Goal: Transaction & Acquisition: Purchase product/service

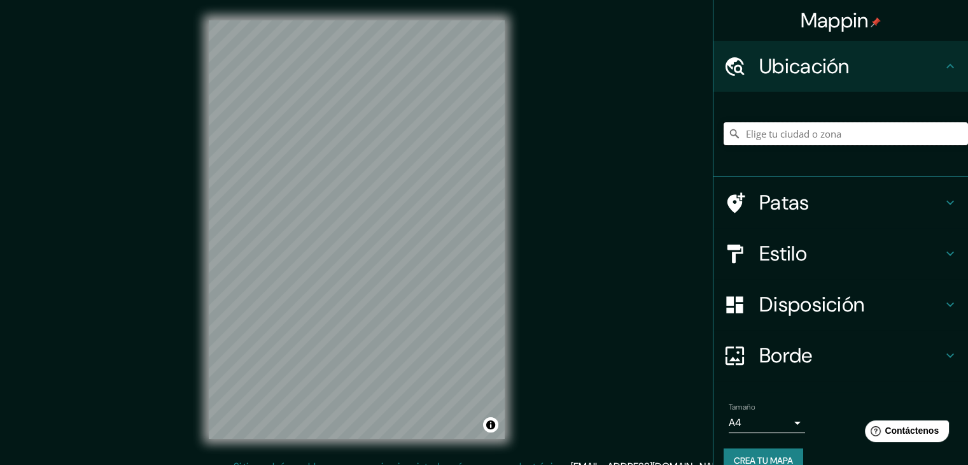
click at [694, 129] on input "Elige tu ciudad o zona" at bounding box center [846, 133] width 244 height 23
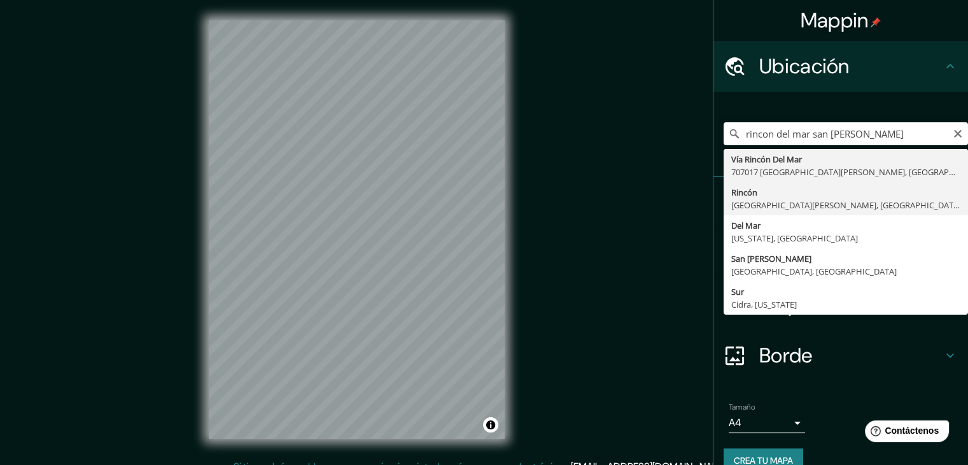
type input "Rincon, [GEOGRAPHIC_DATA][PERSON_NAME], [GEOGRAPHIC_DATA], [GEOGRAPHIC_DATA]"
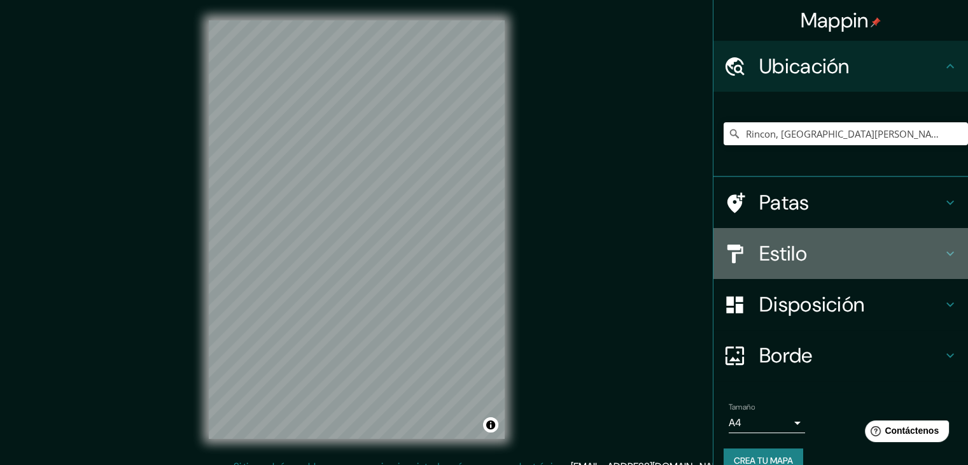
click at [694, 246] on h4 "Estilo" at bounding box center [850, 253] width 183 height 25
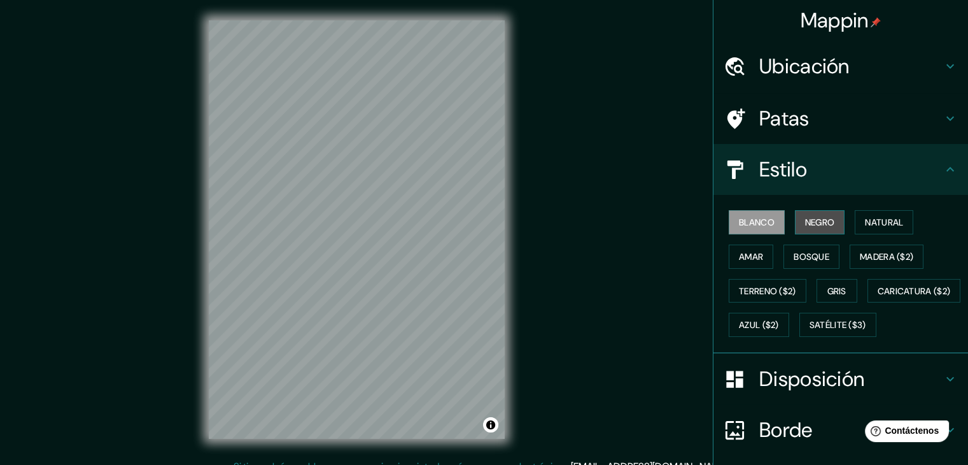
click at [694, 216] on font "Negro" at bounding box center [820, 221] width 30 height 11
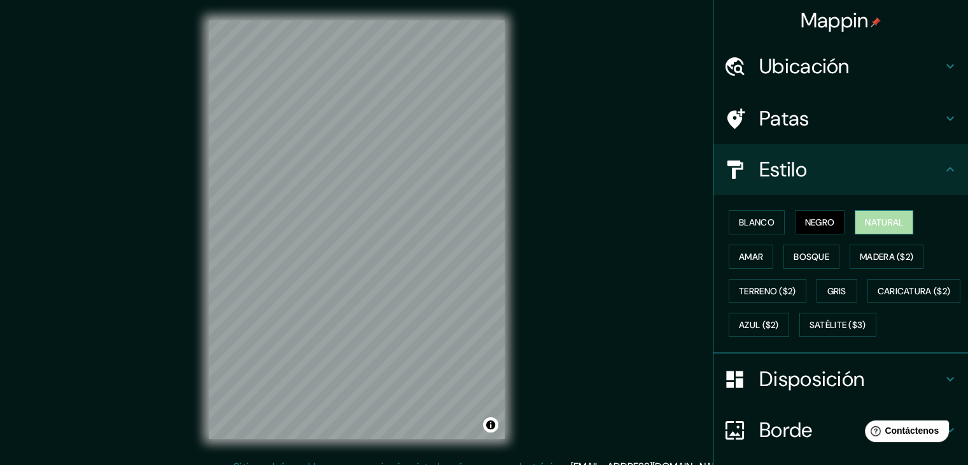
click at [694, 221] on font "Natural" at bounding box center [884, 221] width 38 height 11
click at [694, 253] on font "Amar" at bounding box center [751, 256] width 24 height 11
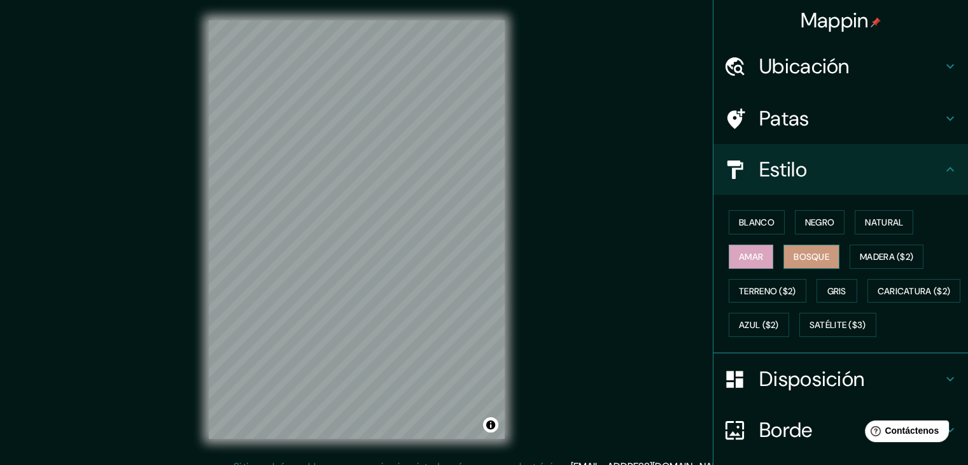
click at [694, 255] on font "Bosque" at bounding box center [812, 256] width 36 height 11
click at [694, 253] on font "Madera ($2)" at bounding box center [886, 256] width 53 height 11
click at [694, 248] on font "Bosque" at bounding box center [812, 256] width 36 height 17
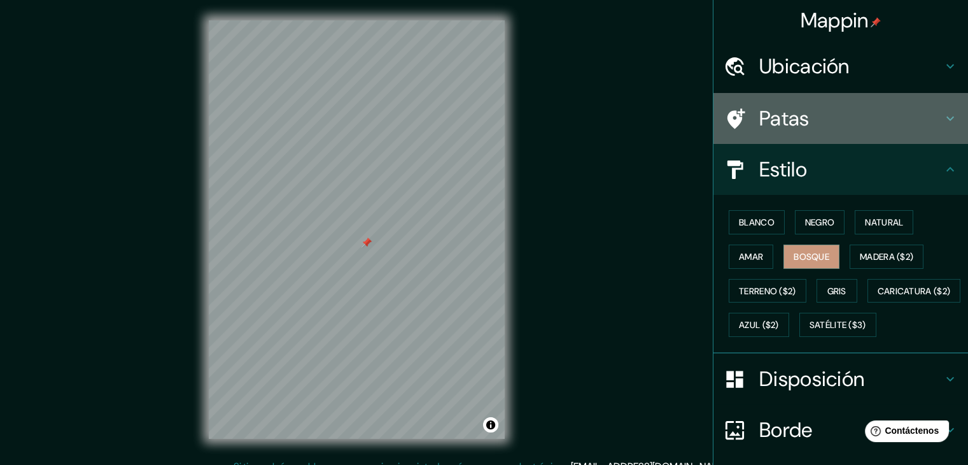
click at [694, 123] on h4 "Patas" at bounding box center [850, 118] width 183 height 25
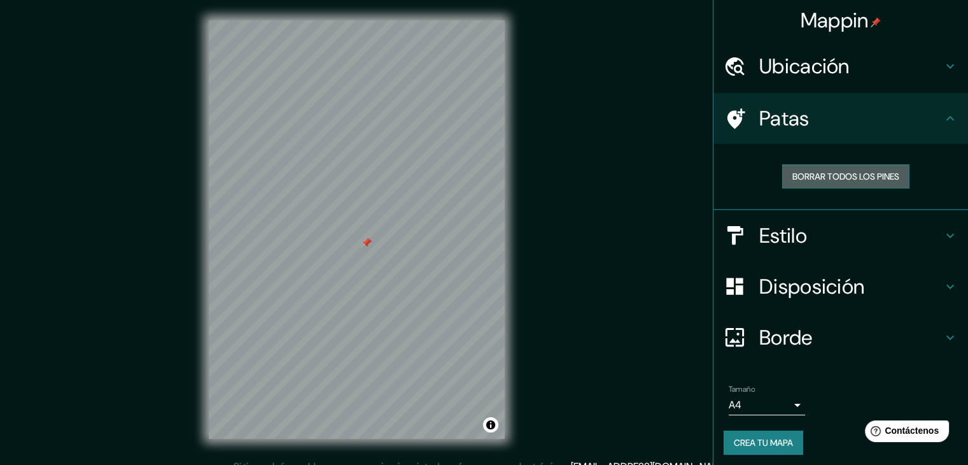
click at [694, 180] on font "Borrar todos los pines" at bounding box center [846, 176] width 107 height 11
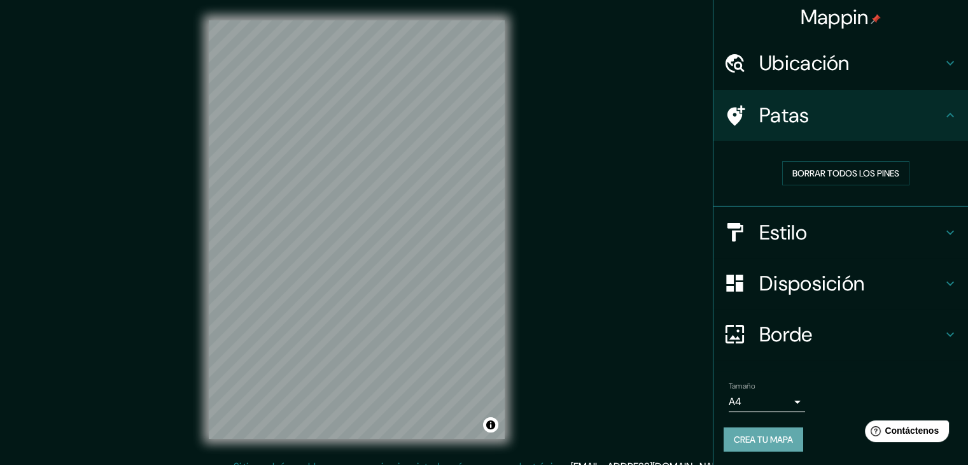
click at [694, 441] on font "Crea tu mapa" at bounding box center [763, 438] width 59 height 11
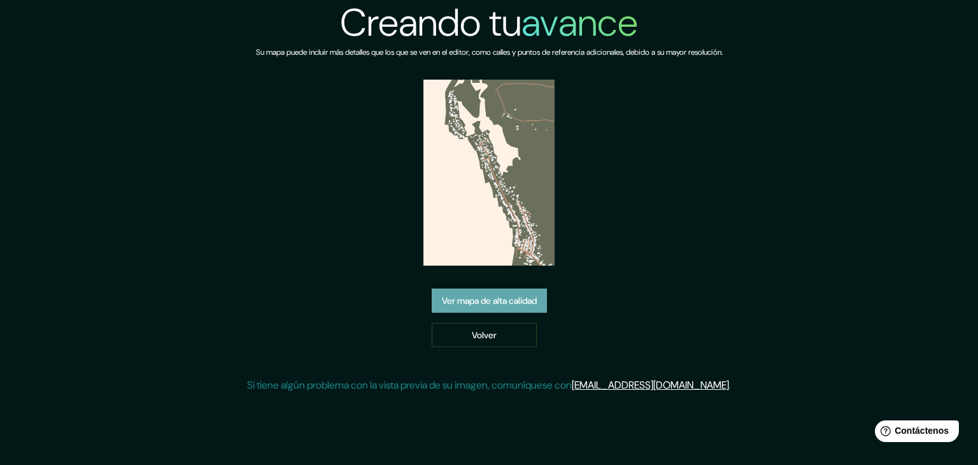
click at [513, 292] on font "Ver mapa de alta calidad" at bounding box center [489, 300] width 95 height 17
